Goal: Task Accomplishment & Management: Use online tool/utility

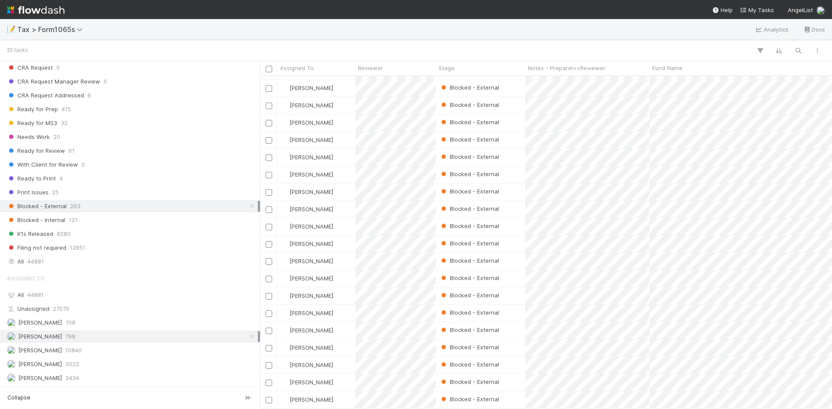
scroll to position [107, 0]
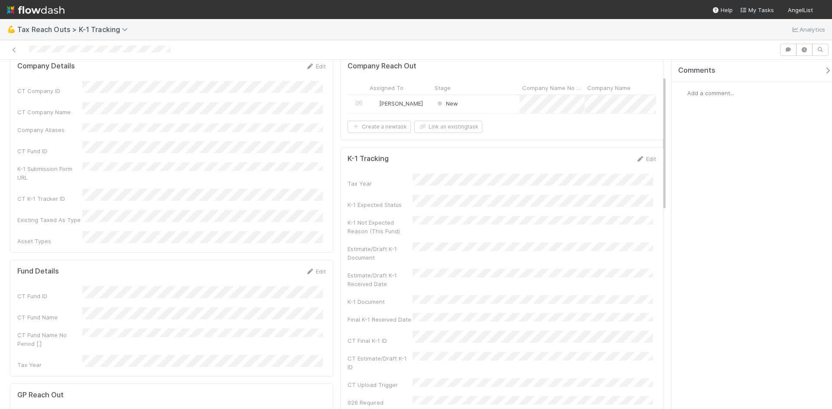
scroll to position [43, 0]
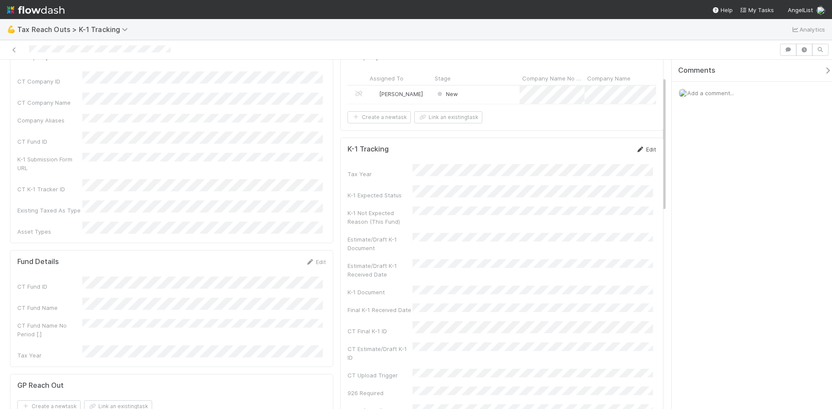
click at [647, 153] on link "Edit" at bounding box center [646, 149] width 20 height 7
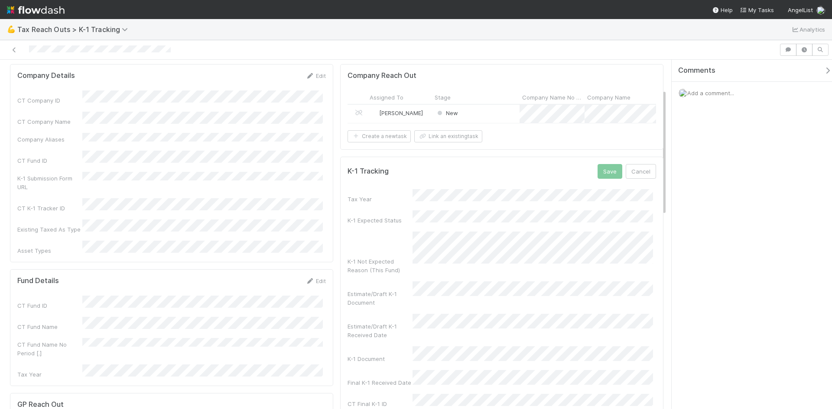
scroll to position [0, 0]
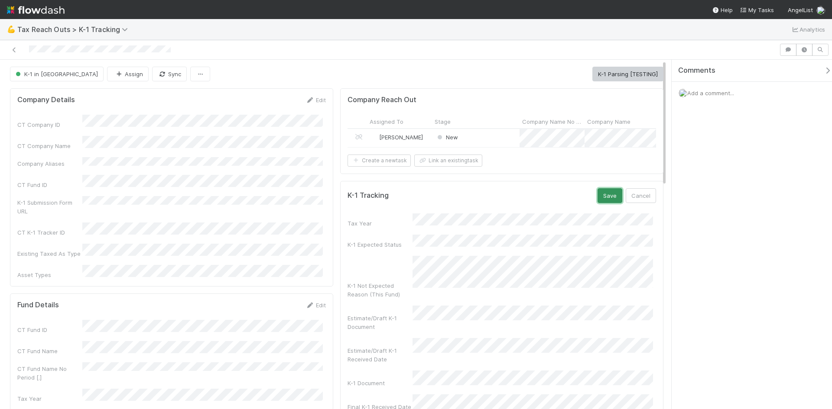
click at [604, 203] on button "Save" at bounding box center [609, 195] width 25 height 15
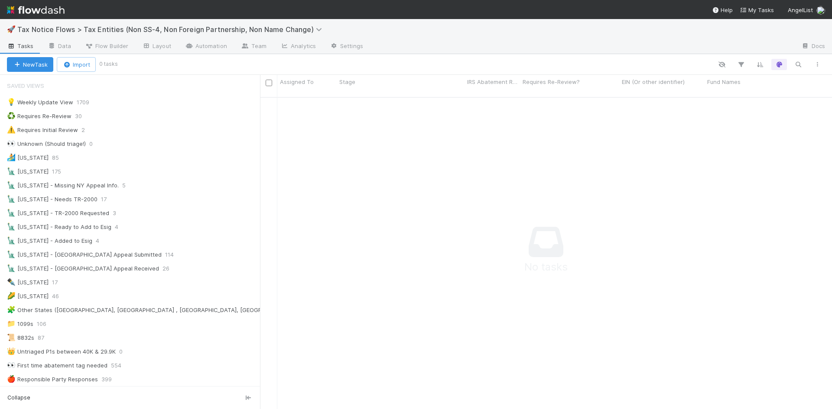
scroll to position [306, 565]
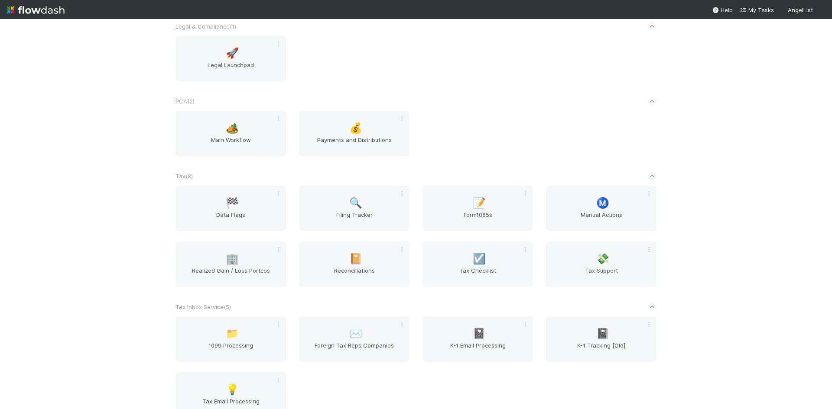
scroll to position [693, 0]
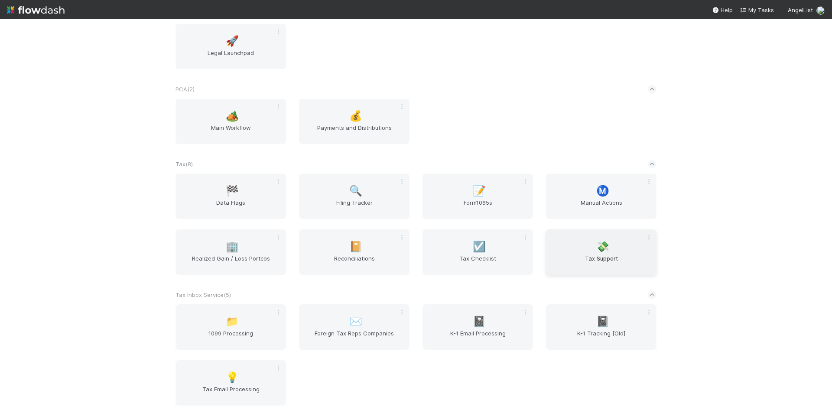
click at [596, 247] on span "💸" at bounding box center [602, 246] width 13 height 11
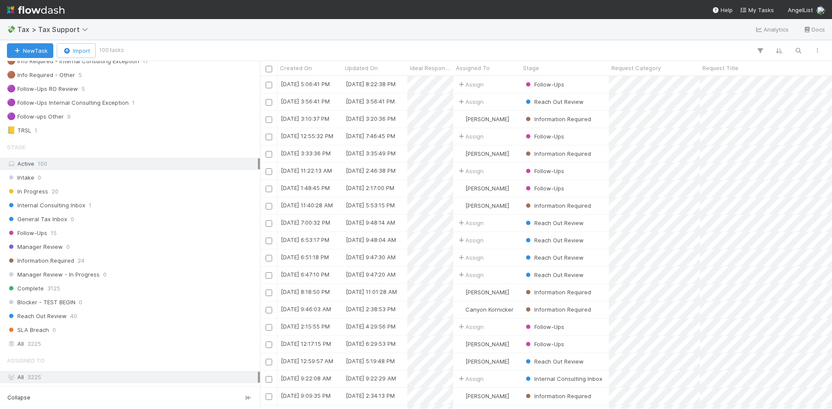
scroll to position [130, 0]
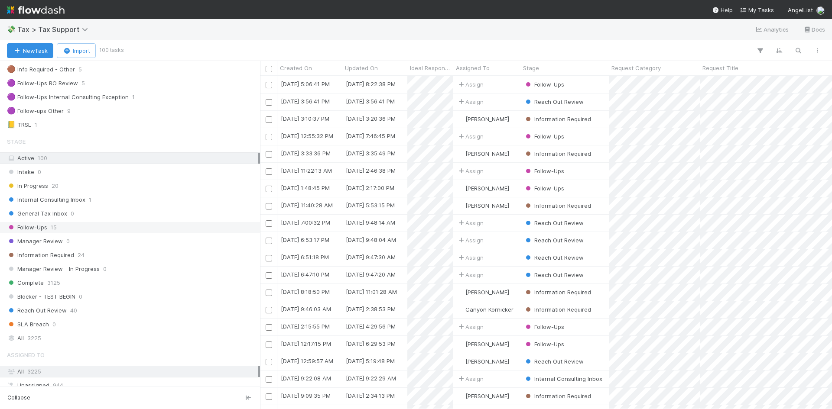
click at [54, 228] on span "15" at bounding box center [54, 227] width 6 height 11
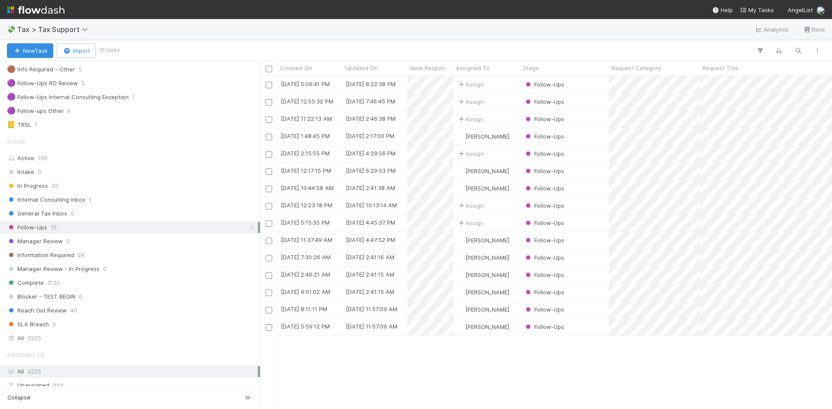
scroll to position [327, 565]
click at [512, 169] on div "[PERSON_NAME]" at bounding box center [486, 171] width 67 height 17
click at [498, 117] on div "Assign" at bounding box center [486, 119] width 67 height 17
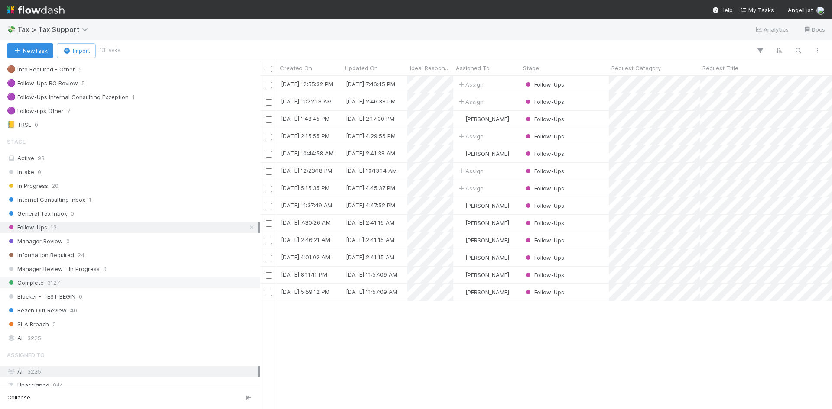
click at [43, 280] on div "Complete 3127" at bounding box center [132, 283] width 251 height 11
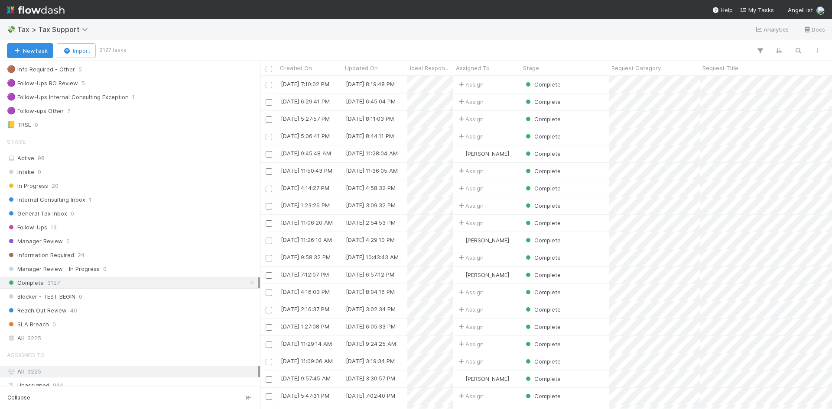
scroll to position [327, 565]
click at [54, 227] on span "13" at bounding box center [54, 227] width 6 height 11
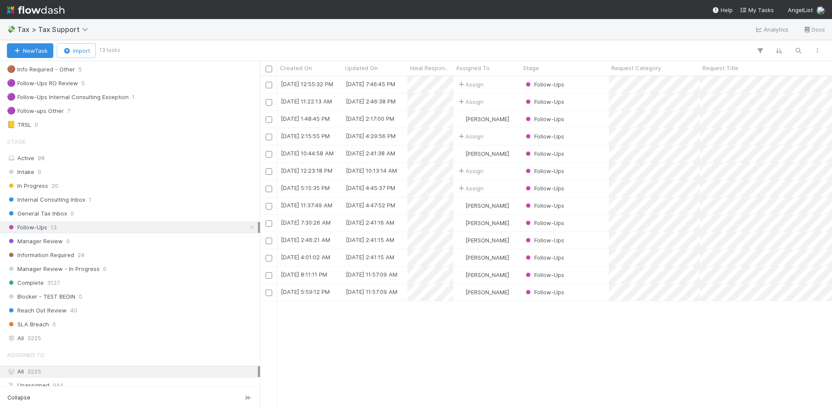
scroll to position [327, 565]
click at [502, 136] on div "Assign" at bounding box center [486, 136] width 67 height 17
click at [513, 83] on div "Assign" at bounding box center [486, 84] width 67 height 17
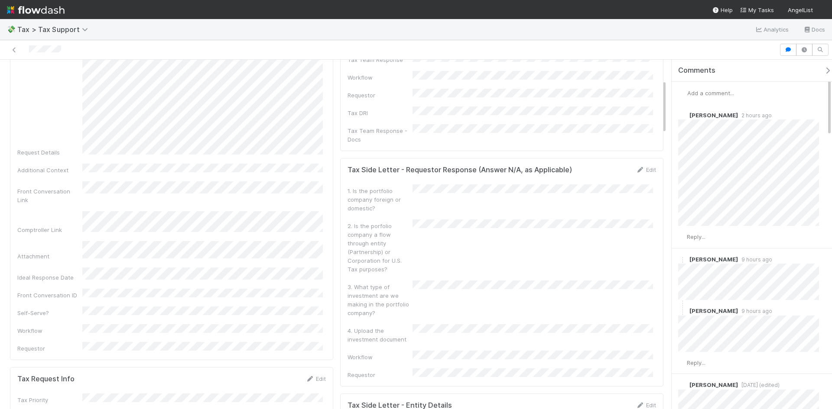
scroll to position [130, 0]
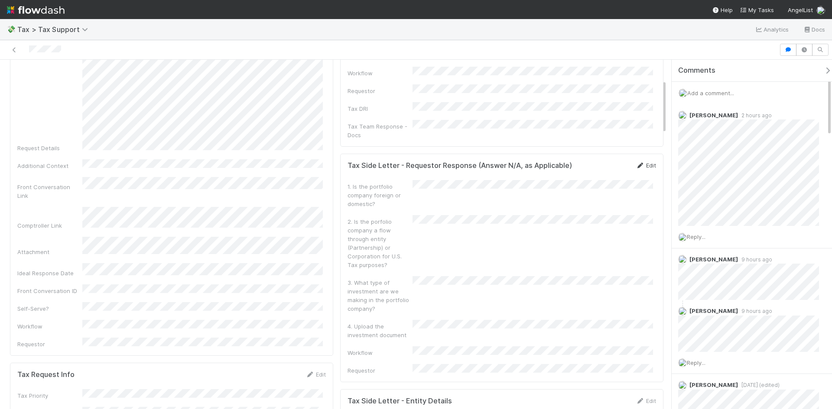
click at [641, 162] on link "Edit" at bounding box center [646, 165] width 20 height 7
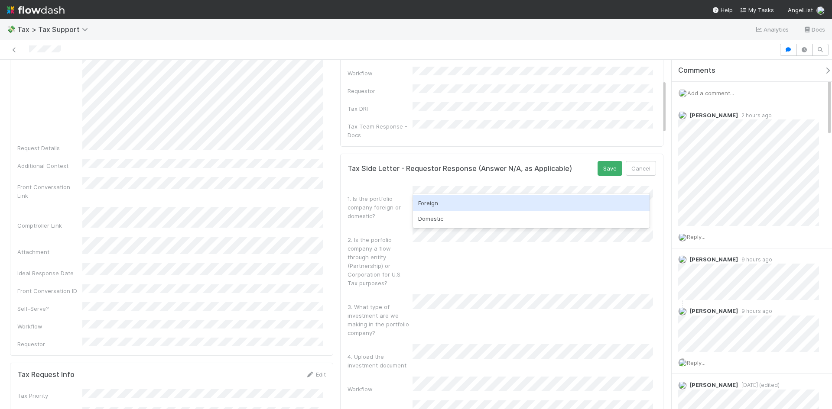
click at [438, 205] on div "Foreign" at bounding box center [531, 203] width 237 height 16
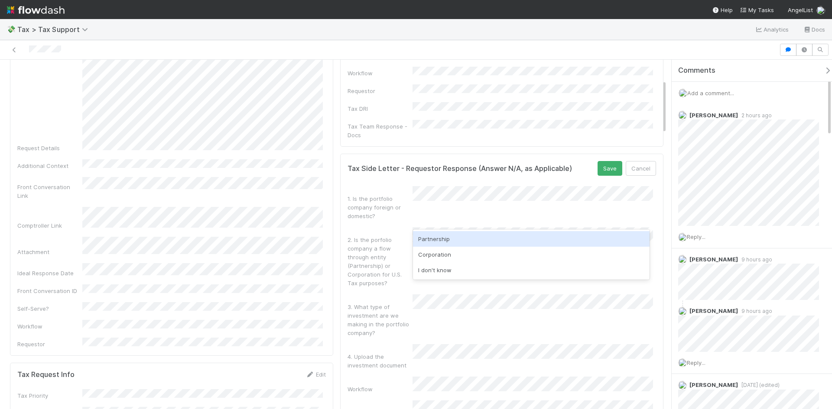
click at [436, 243] on div "Partnership" at bounding box center [531, 239] width 237 height 16
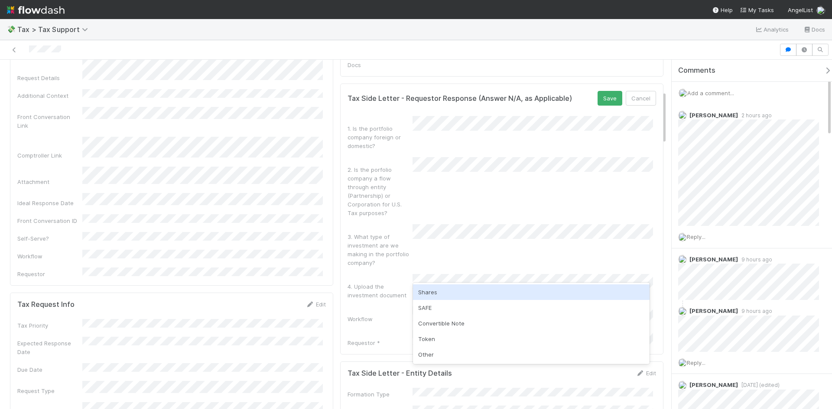
scroll to position [217, 0]
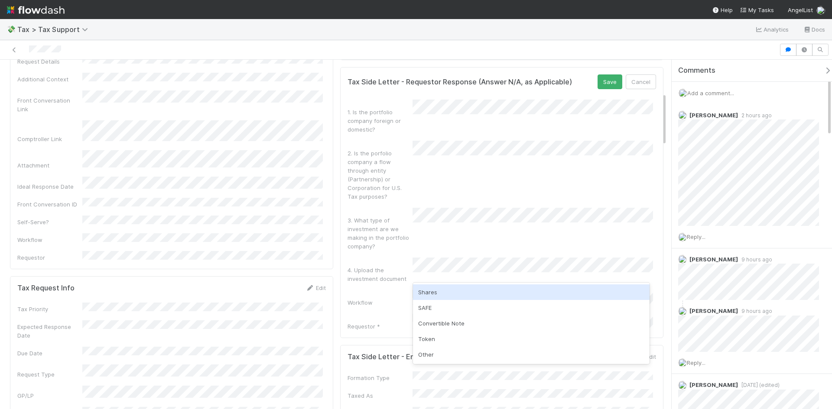
click at [305, 169] on div "Request Title Request Category Request Details Additional Context Front Convers…" at bounding box center [171, 80] width 308 height 364
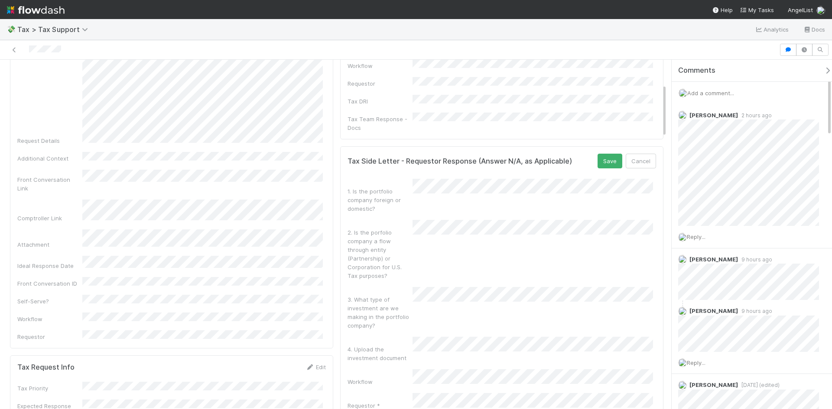
scroll to position [130, 0]
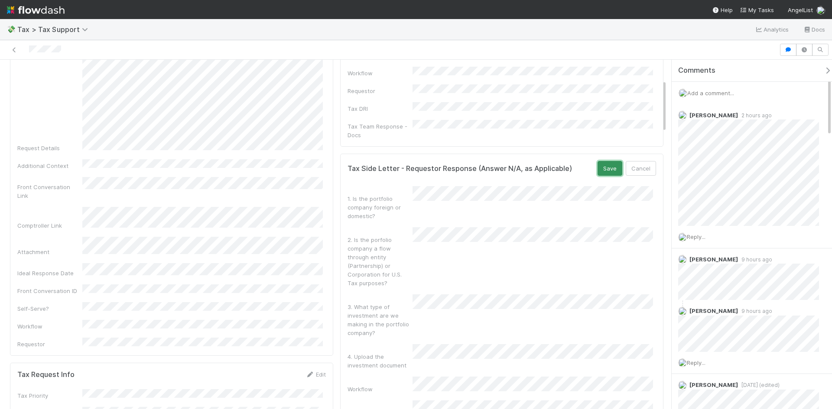
click at [597, 161] on button "Save" at bounding box center [609, 168] width 25 height 15
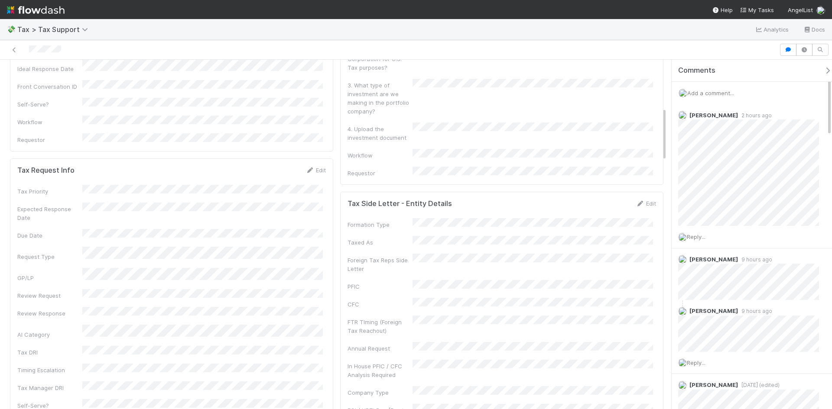
scroll to position [347, 0]
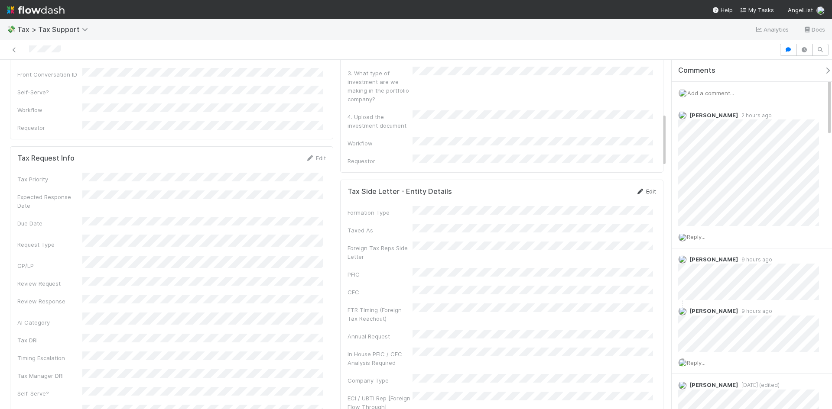
click at [636, 189] on icon at bounding box center [640, 192] width 9 height 6
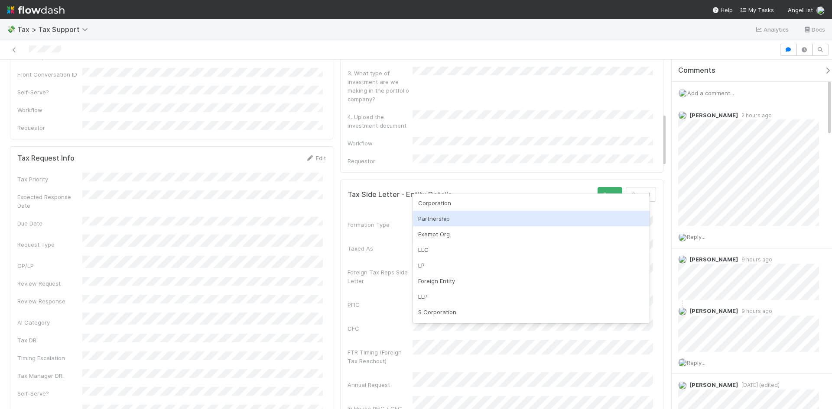
click at [436, 215] on div "Partnership" at bounding box center [531, 219] width 237 height 16
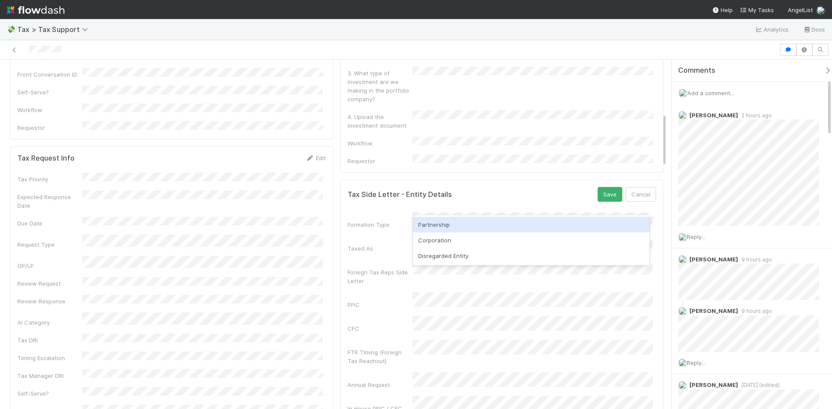
click at [438, 225] on div "Partnership" at bounding box center [531, 225] width 237 height 16
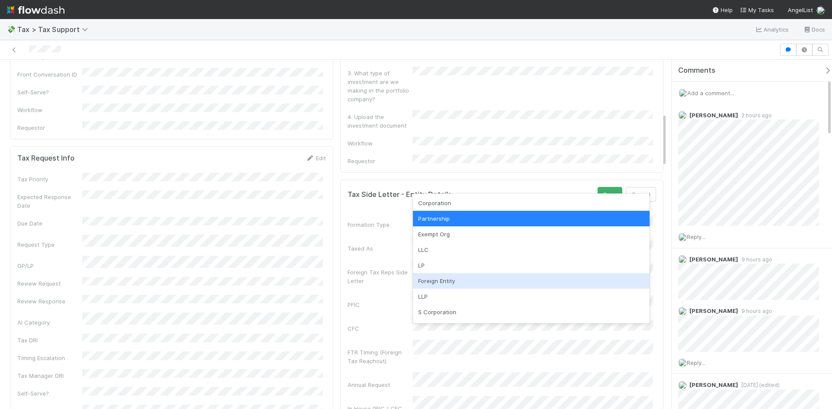
click at [436, 284] on div "Foreign Entity" at bounding box center [531, 281] width 237 height 16
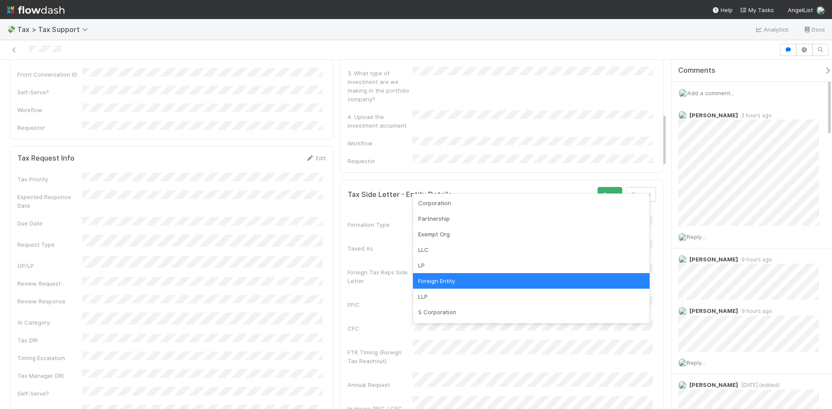
click at [438, 279] on div "Foreign Entity" at bounding box center [531, 281] width 237 height 16
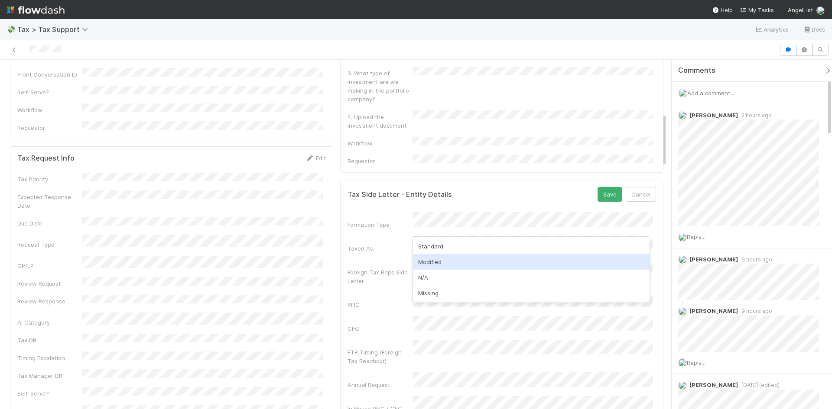
click at [437, 260] on div "Modified" at bounding box center [531, 262] width 237 height 16
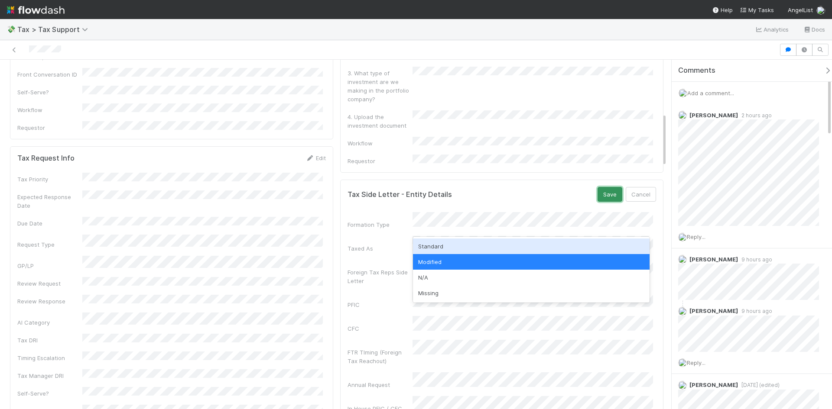
click at [598, 187] on button "Save" at bounding box center [609, 194] width 25 height 15
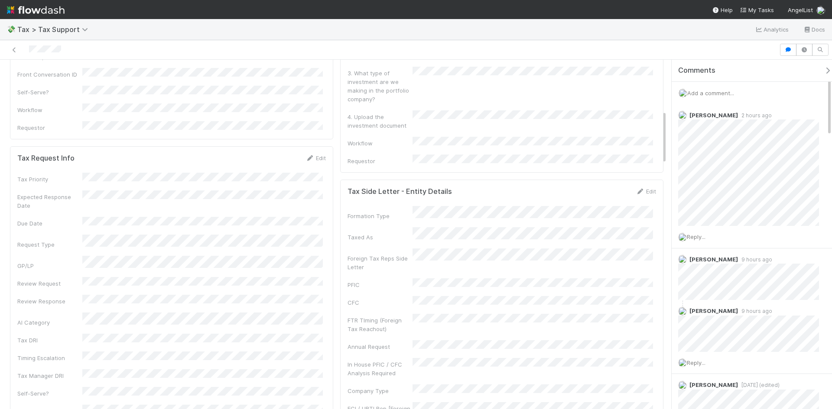
scroll to position [217, 0]
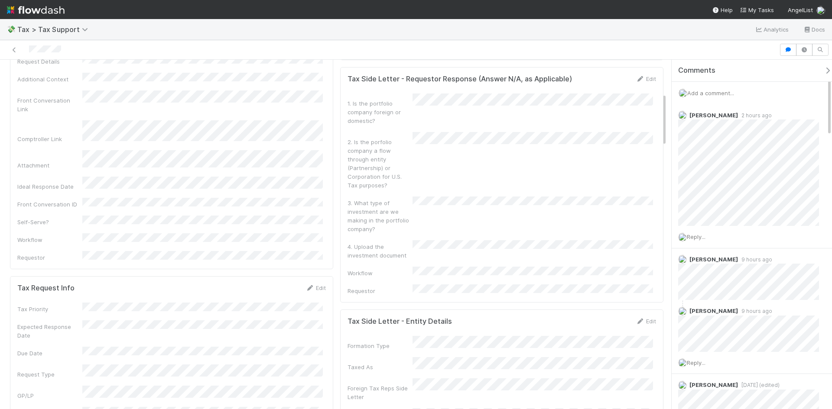
click at [636, 75] on div "Edit" at bounding box center [646, 79] width 20 height 9
click at [648, 75] on link "Edit" at bounding box center [646, 78] width 20 height 7
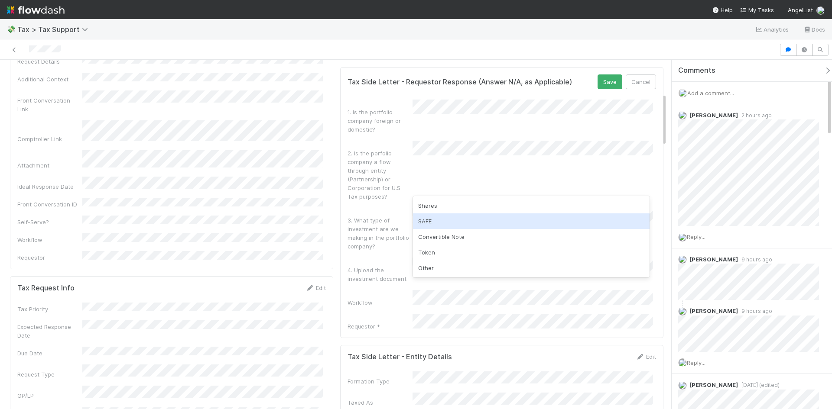
click at [425, 223] on div "SAFE" at bounding box center [531, 222] width 237 height 16
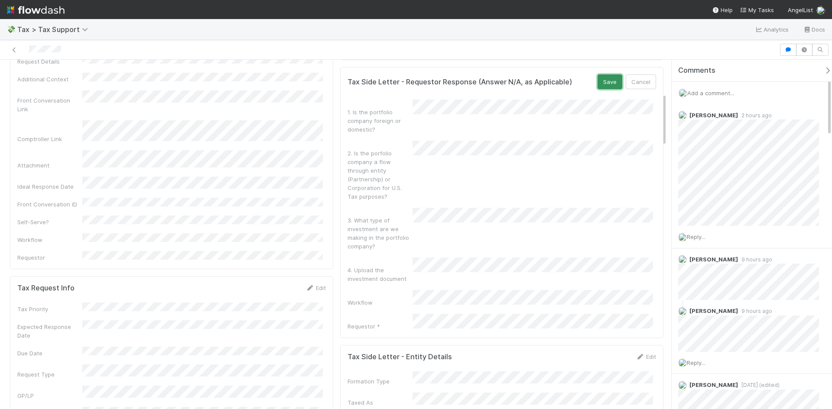
click at [607, 75] on button "Save" at bounding box center [609, 82] width 25 height 15
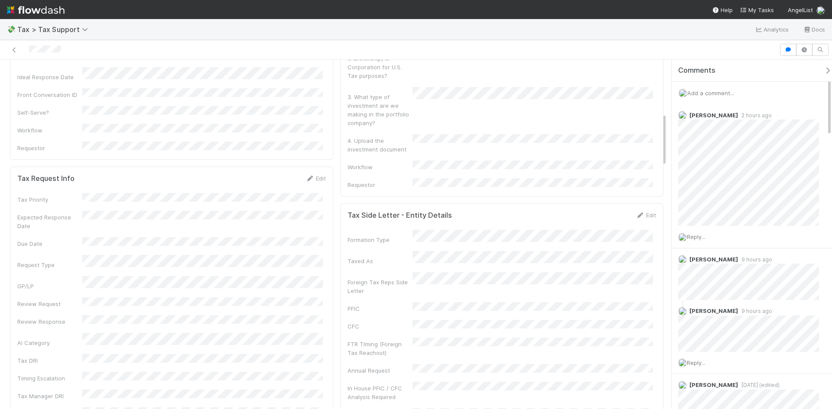
scroll to position [347, 0]
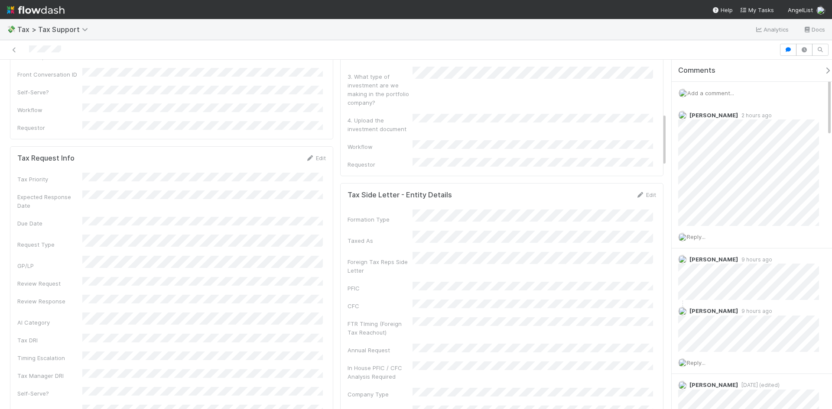
click at [648, 191] on form "Tax Side Letter - Entity Details Edit Formation Type Taxed As Foreign Tax Reps …" at bounding box center [501, 352] width 308 height 323
click at [636, 192] on icon at bounding box center [640, 195] width 9 height 6
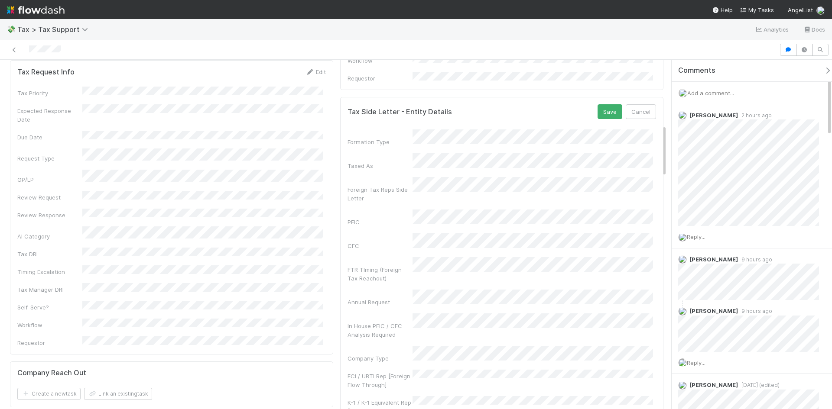
scroll to position [433, 0]
click at [428, 218] on div "False" at bounding box center [531, 219] width 237 height 16
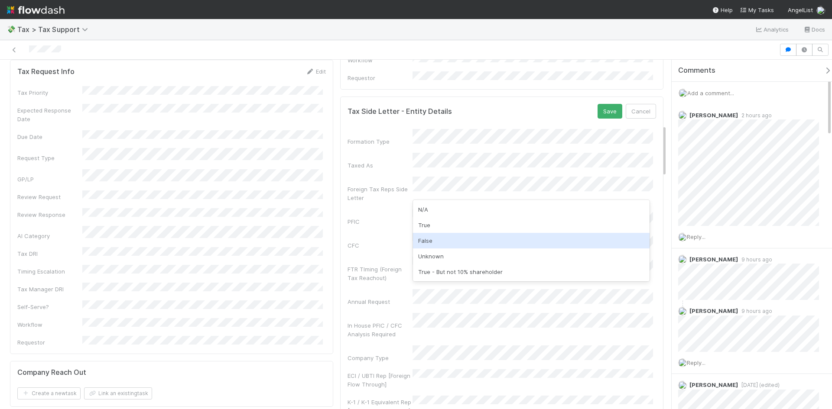
click at [431, 239] on div "False" at bounding box center [531, 241] width 237 height 16
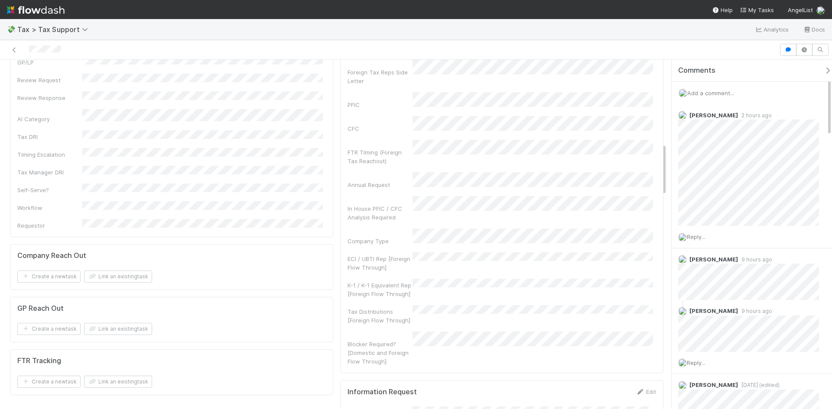
scroll to position [563, 0]
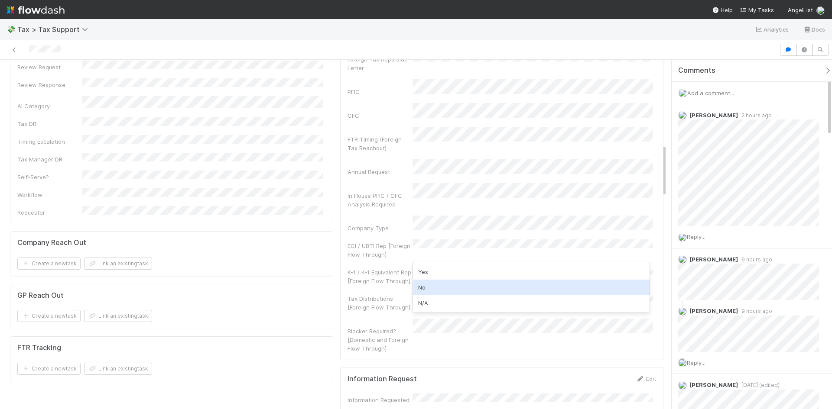
click at [426, 286] on div "No" at bounding box center [531, 288] width 237 height 16
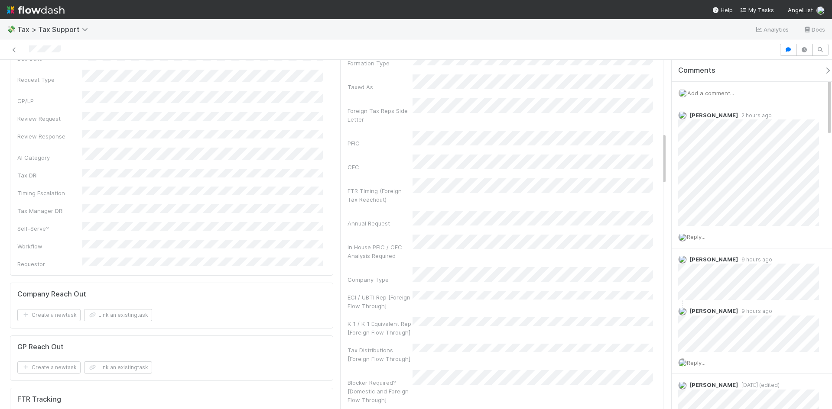
scroll to position [477, 0]
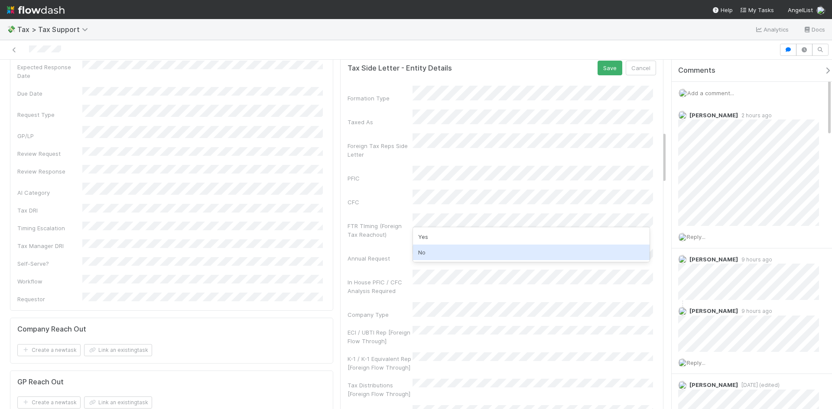
click at [429, 255] on div "No" at bounding box center [531, 253] width 237 height 16
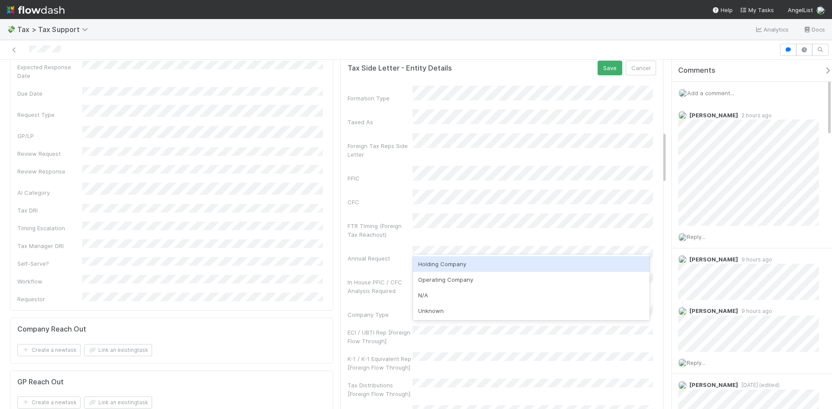
click at [447, 265] on div "Holding Company" at bounding box center [531, 264] width 237 height 16
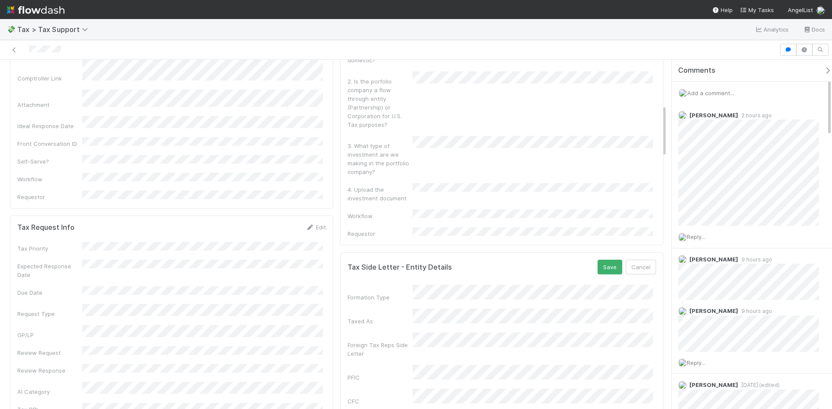
scroll to position [303, 0]
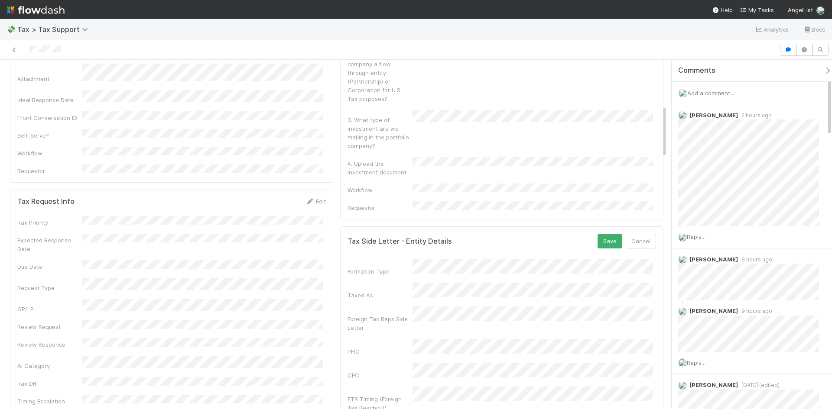
click at [590, 234] on div "Tax Side Letter - Entity Details Save Cancel" at bounding box center [501, 241] width 308 height 15
click at [597, 234] on button "Save" at bounding box center [609, 241] width 25 height 15
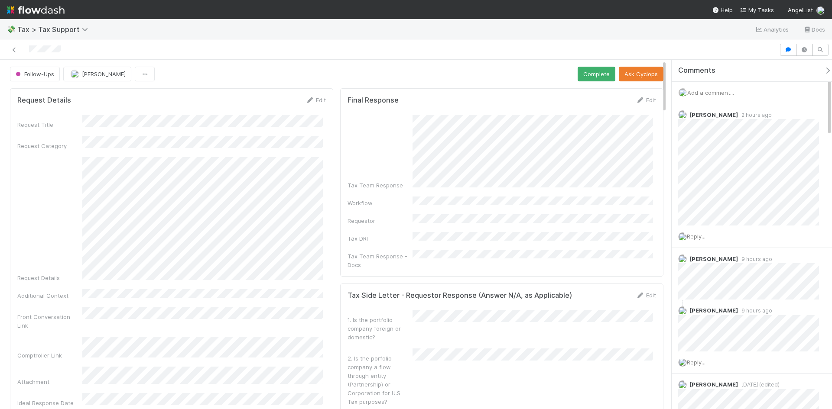
scroll to position [0, 0]
click at [703, 236] on span "Reply..." at bounding box center [696, 237] width 19 height 7
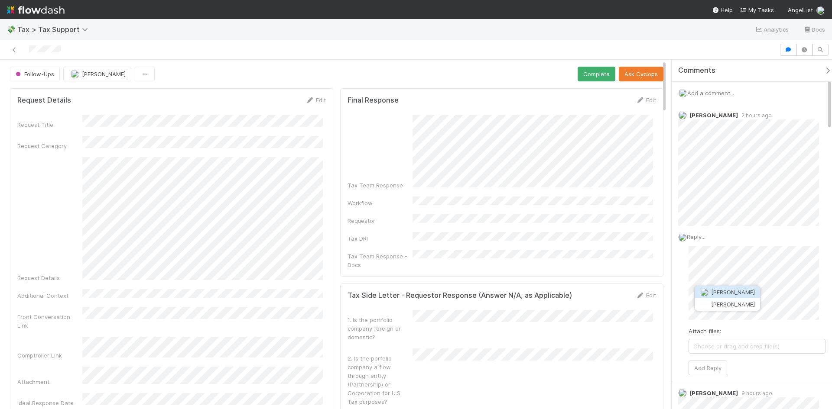
click at [742, 295] on span "Madison Friedman" at bounding box center [733, 292] width 44 height 7
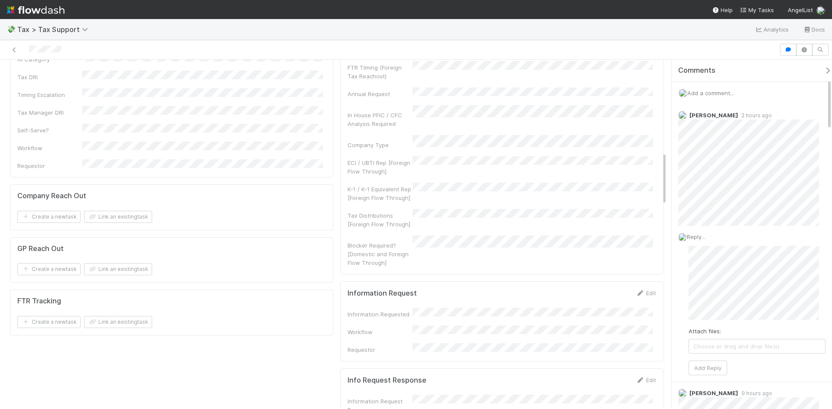
scroll to position [607, 0]
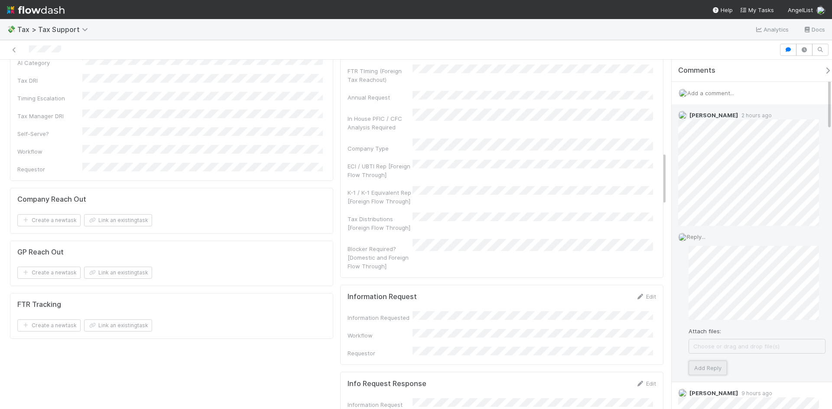
click at [705, 364] on button "Add Reply" at bounding box center [707, 368] width 39 height 15
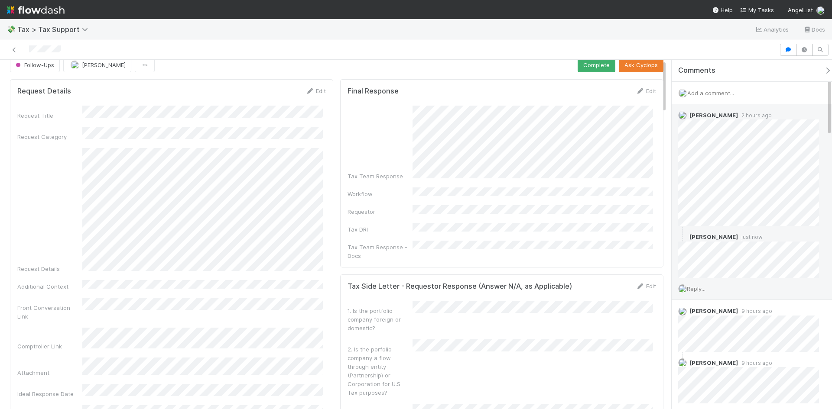
scroll to position [0, 0]
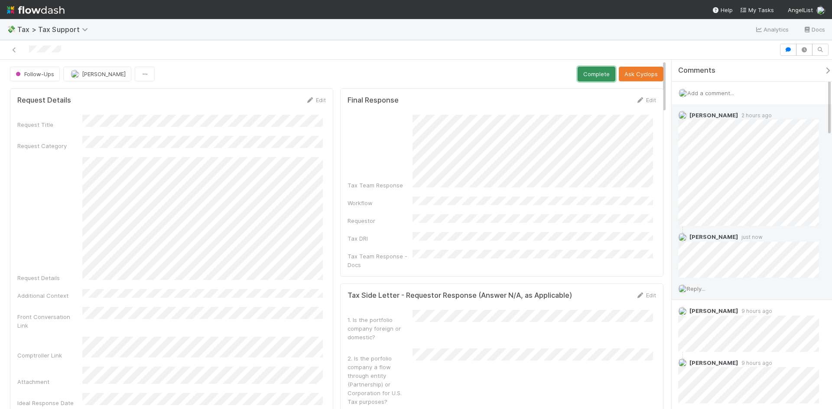
click at [603, 70] on button "Complete" at bounding box center [597, 74] width 38 height 15
